Goal: Find specific page/section: Find specific page/section

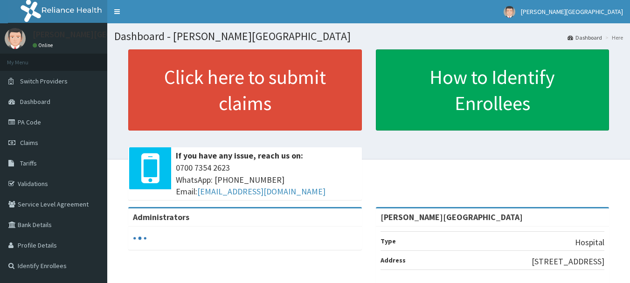
click at [30, 128] on link "PA Code" at bounding box center [53, 122] width 107 height 21
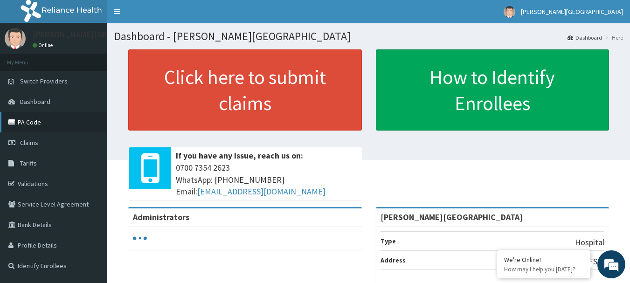
click at [27, 125] on link "PA Code" at bounding box center [53, 122] width 107 height 21
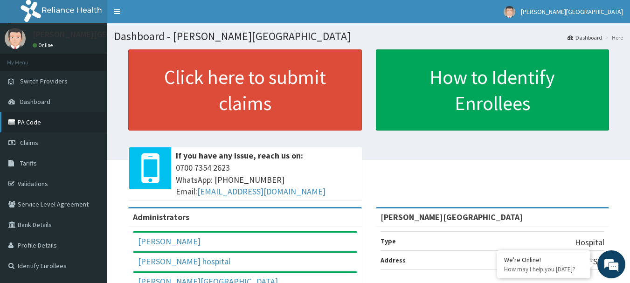
click at [40, 120] on link "PA Code" at bounding box center [53, 122] width 107 height 21
click at [53, 124] on link "PA Code" at bounding box center [53, 122] width 107 height 21
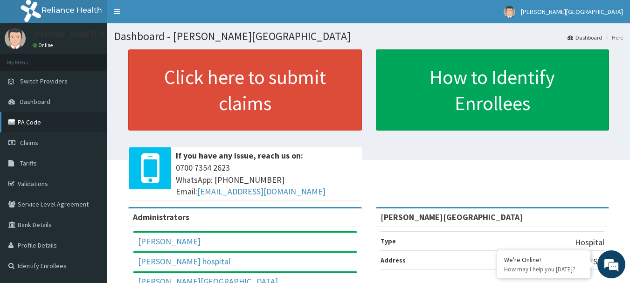
click at [53, 124] on link "PA Code" at bounding box center [53, 122] width 107 height 21
